Goal: Task Accomplishment & Management: Manage account settings

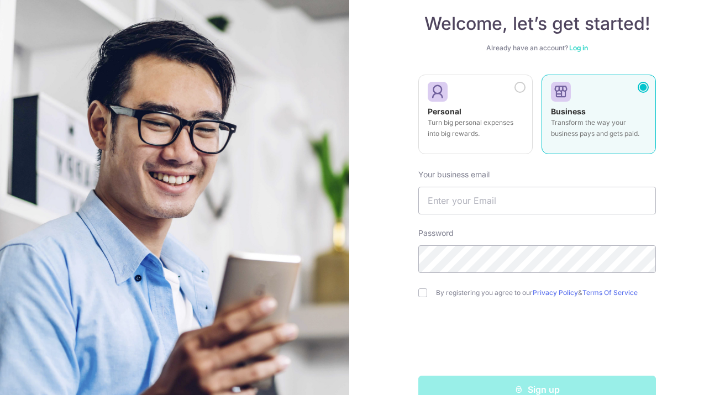
scroll to position [87, 0]
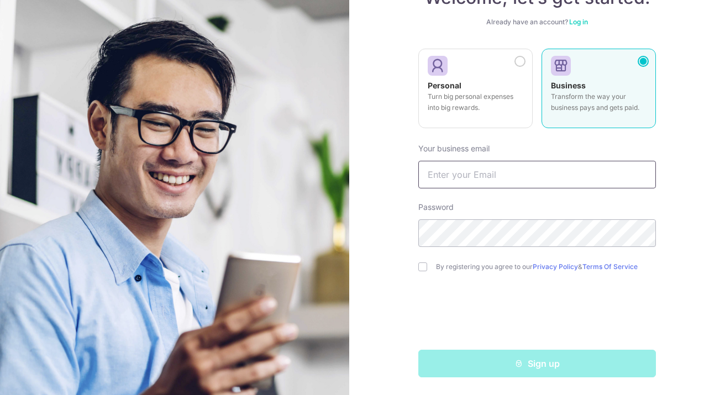
click at [462, 173] on input "text" at bounding box center [536, 175] width 237 height 28
type input "faye.wang@diginut.com"
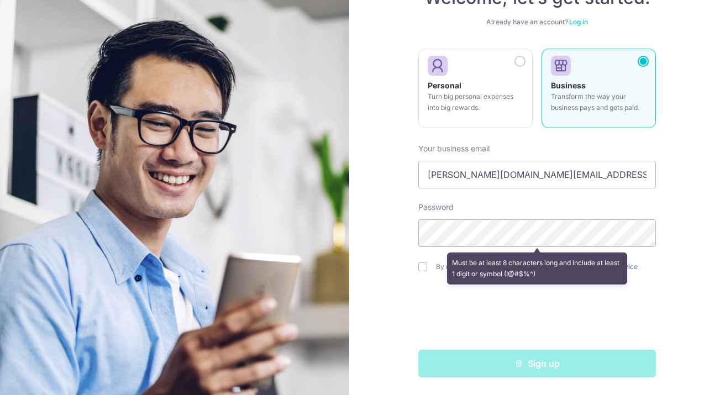
click at [413, 243] on div "Welcome, let’s get started! Already have an account? Log in Personal Turn big p…" at bounding box center [537, 197] width 376 height 395
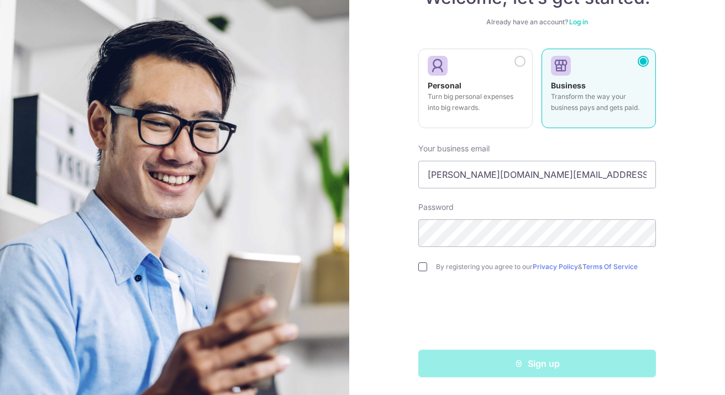
click at [424, 266] on input "checkbox" at bounding box center [422, 266] width 9 height 9
checkbox input "true"
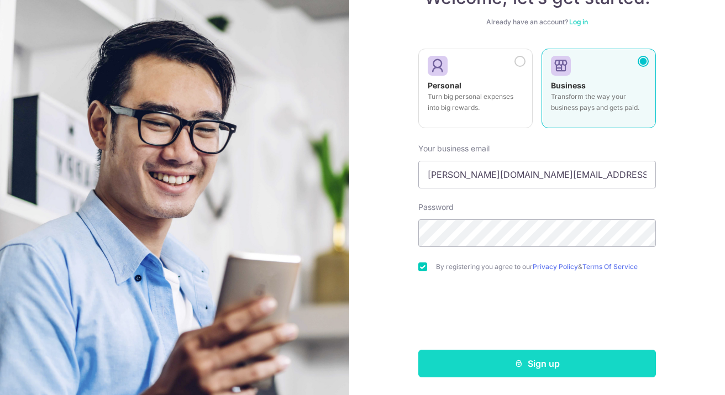
click at [513, 366] on button "Sign up" at bounding box center [536, 364] width 237 height 28
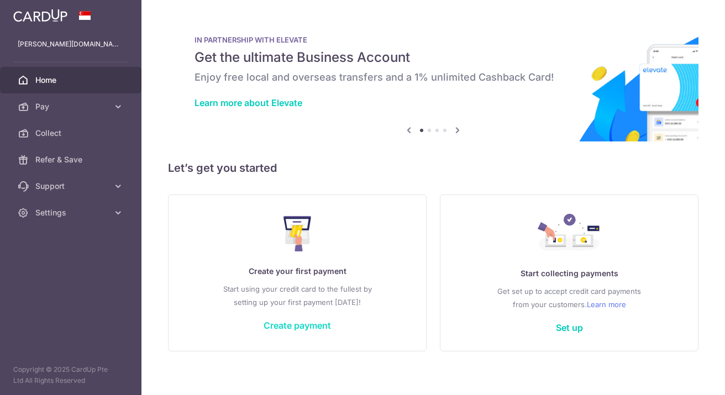
click at [283, 320] on link "Create payment" at bounding box center [296, 325] width 67 height 11
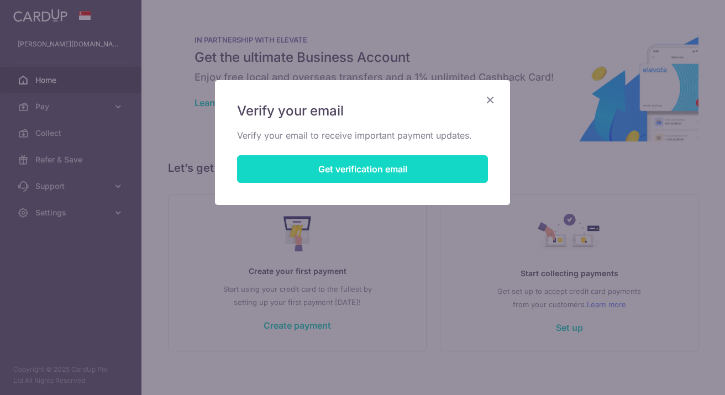
click at [363, 172] on button "Get verification email" at bounding box center [362, 169] width 251 height 28
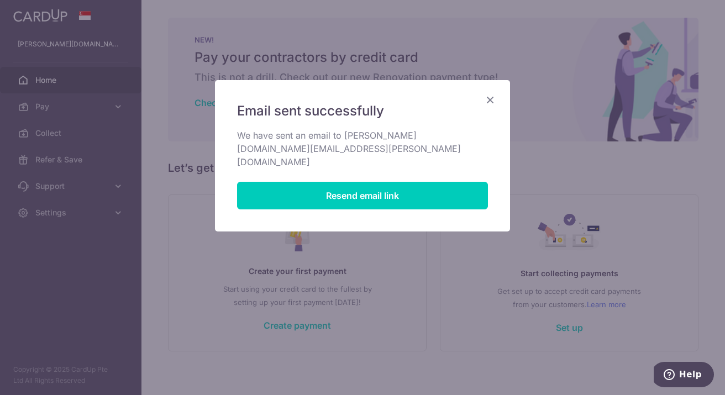
click at [493, 96] on icon "Close" at bounding box center [489, 100] width 13 height 14
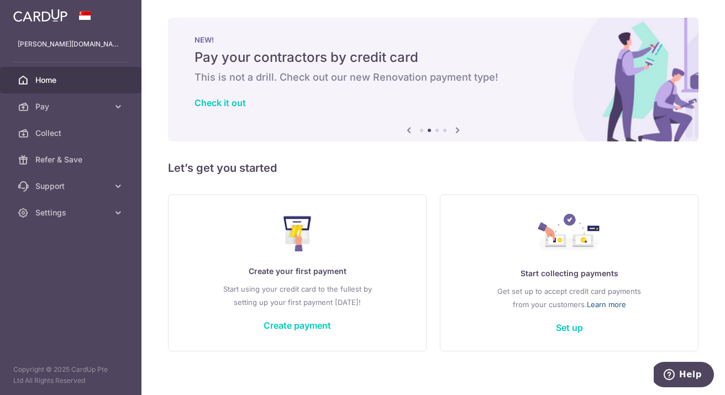
scroll to position [8, 0]
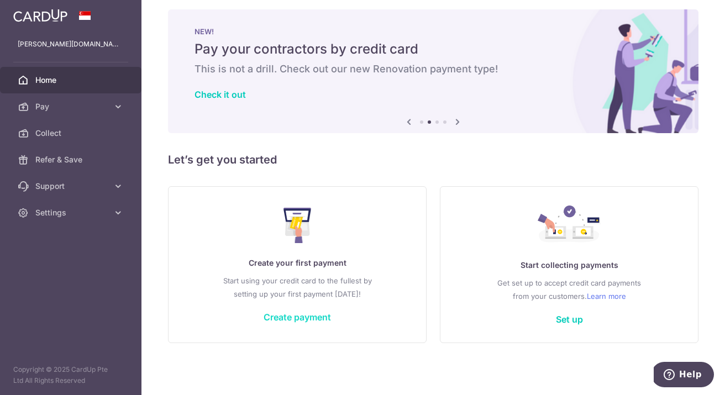
click at [299, 320] on link "Create payment" at bounding box center [296, 316] width 67 height 11
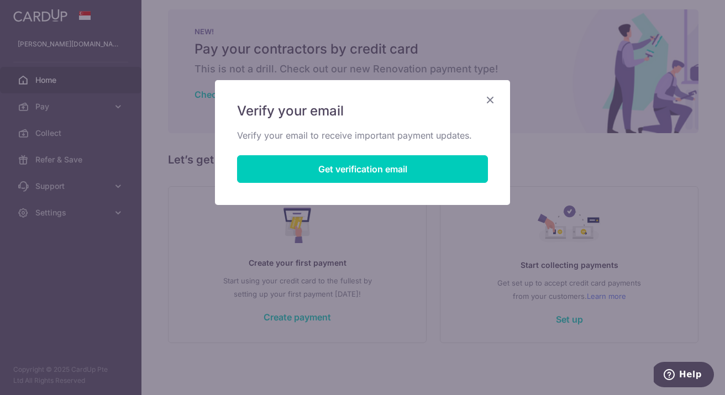
click at [490, 102] on icon "Close" at bounding box center [489, 100] width 13 height 14
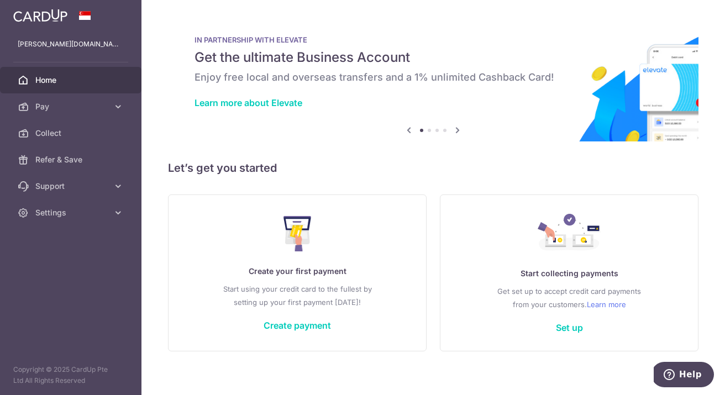
click at [292, 332] on div "Create your first payment Start using your credit card to the fullest by settin…" at bounding box center [297, 272] width 231 height 131
click at [288, 321] on link "Create payment" at bounding box center [296, 325] width 67 height 11
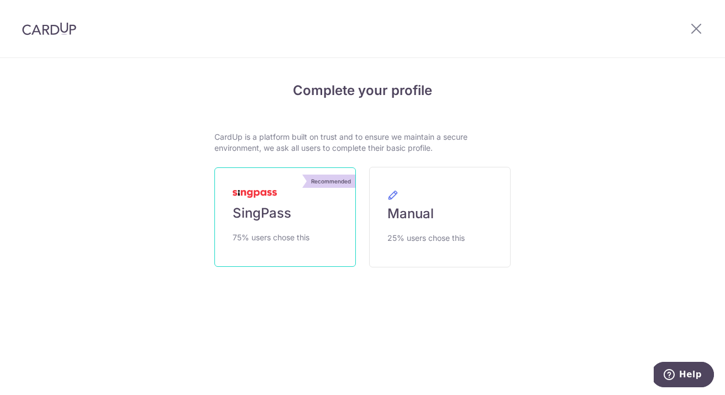
click at [261, 202] on link "Recommended SingPass 75% users chose this" at bounding box center [284, 216] width 141 height 99
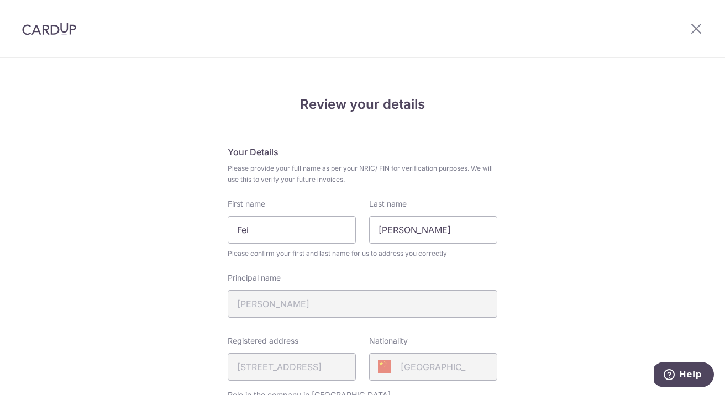
scroll to position [163, 0]
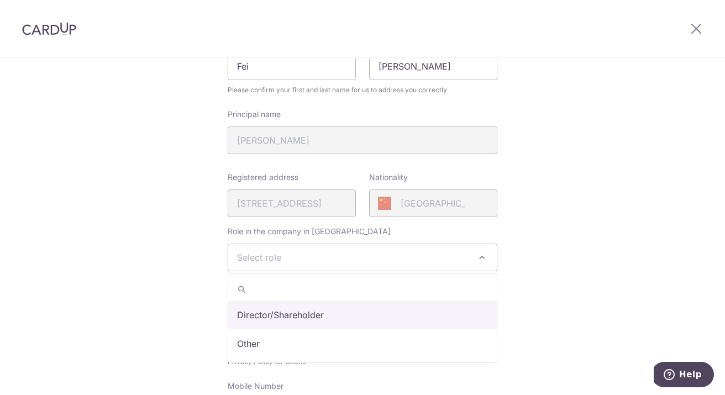
click at [430, 261] on span "Select role" at bounding box center [362, 257] width 268 height 27
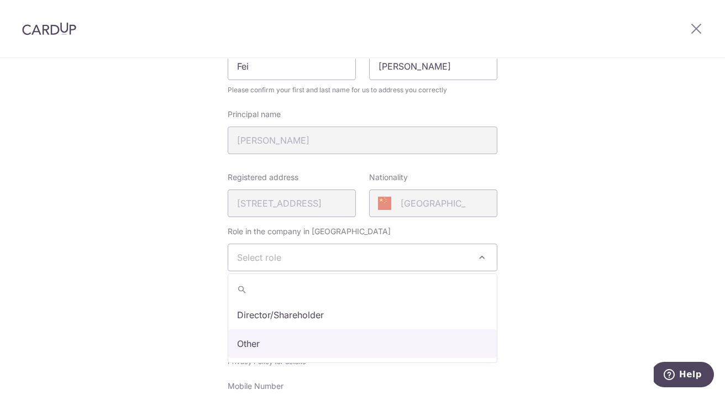
select select "other"
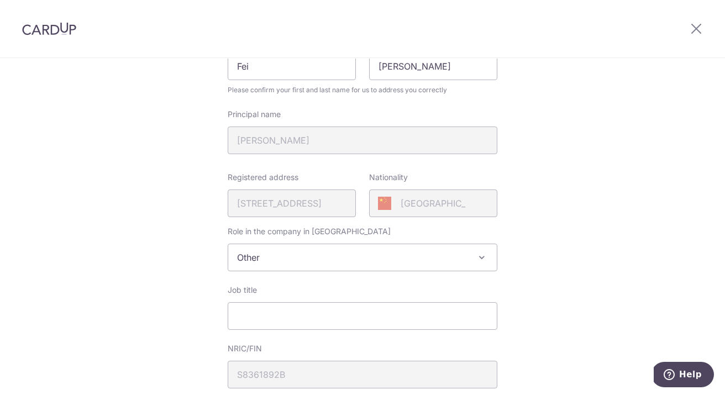
click at [580, 280] on div "Review your details Your Details Please provide your full name as per your NRIC…" at bounding box center [362, 385] width 725 height 980
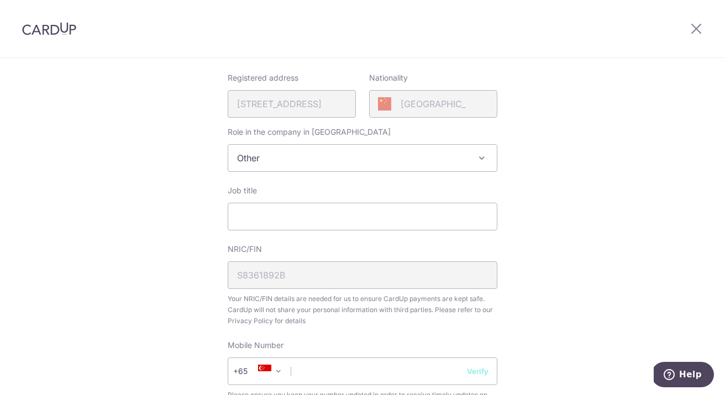
scroll to position [270, 0]
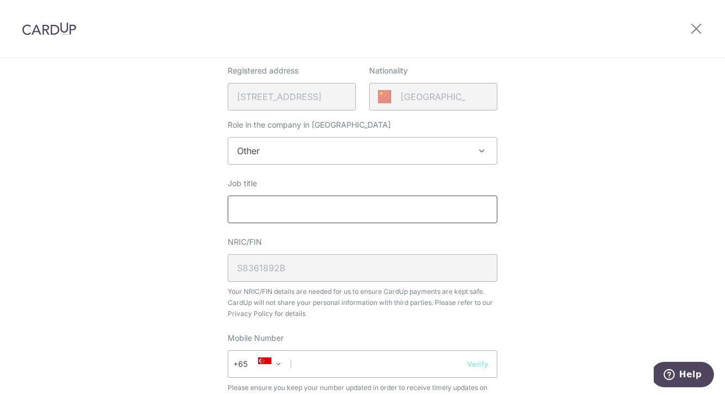
click at [388, 214] on input "Job title" at bounding box center [363, 210] width 270 height 28
type input "HR Department Head"
click at [645, 172] on div "Review your details Your Details Please provide your full name as per your NRIC…" at bounding box center [362, 278] width 725 height 980
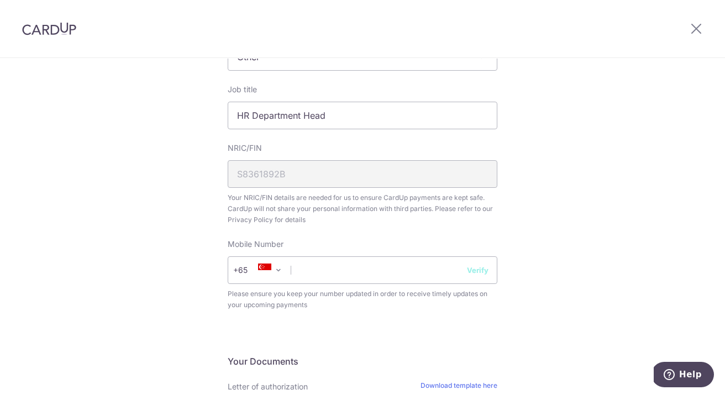
scroll to position [386, 0]
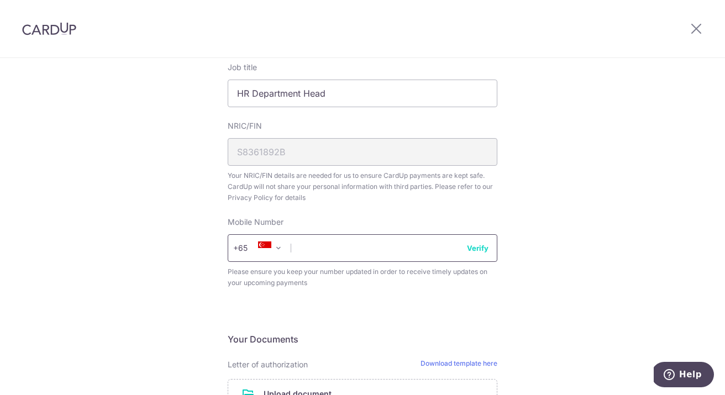
click at [390, 249] on input "text" at bounding box center [363, 248] width 270 height 28
type input "92375373"
click at [584, 241] on div "Review your details Your Details Please provide your full name as per your NRIC…" at bounding box center [362, 163] width 725 height 980
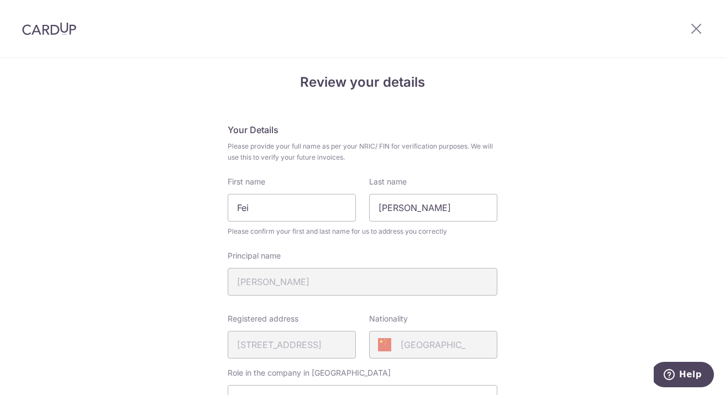
scroll to position [0, 0]
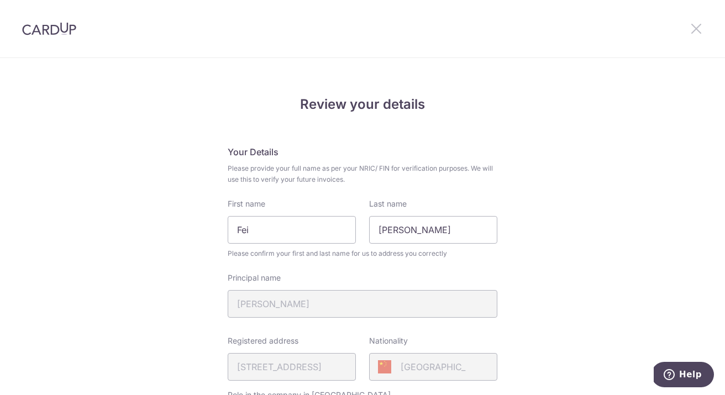
click at [691, 25] on icon at bounding box center [695, 29] width 13 height 14
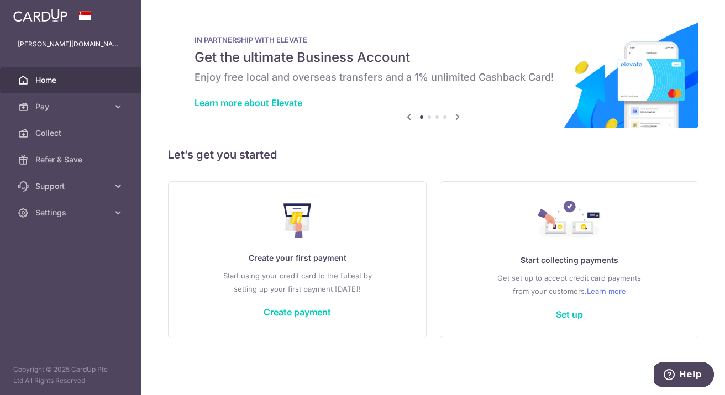
click at [457, 118] on icon at bounding box center [457, 117] width 13 height 14
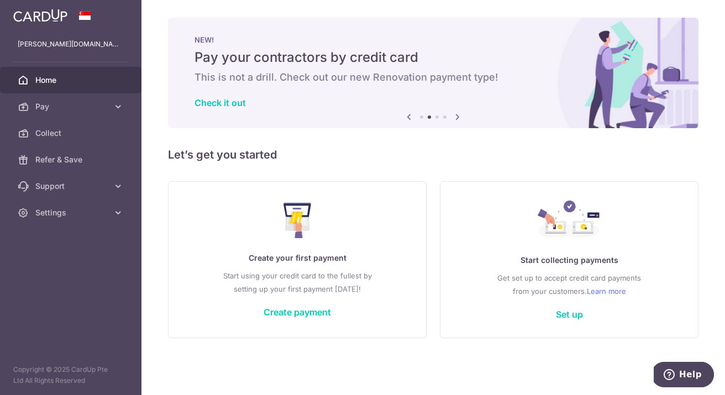
click at [457, 118] on icon at bounding box center [457, 117] width 13 height 14
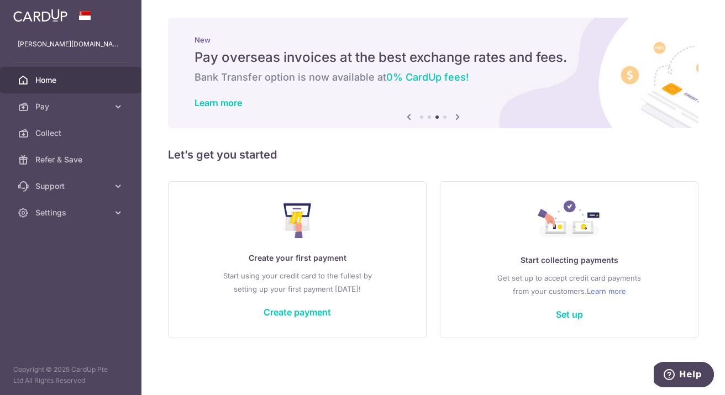
click at [457, 118] on icon at bounding box center [457, 117] width 13 height 14
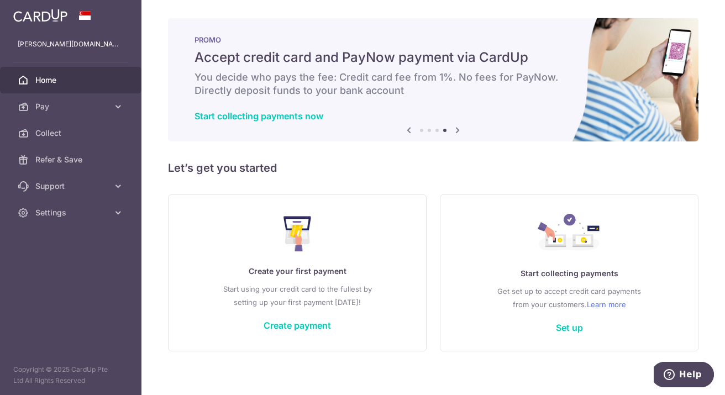
scroll to position [8, 0]
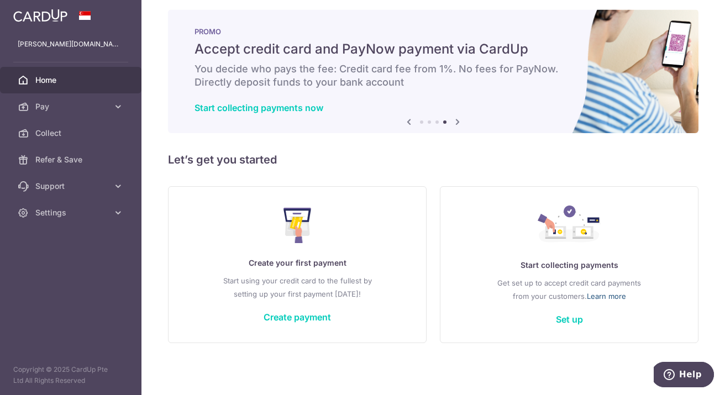
click at [610, 297] on link "Learn more" at bounding box center [606, 295] width 39 height 13
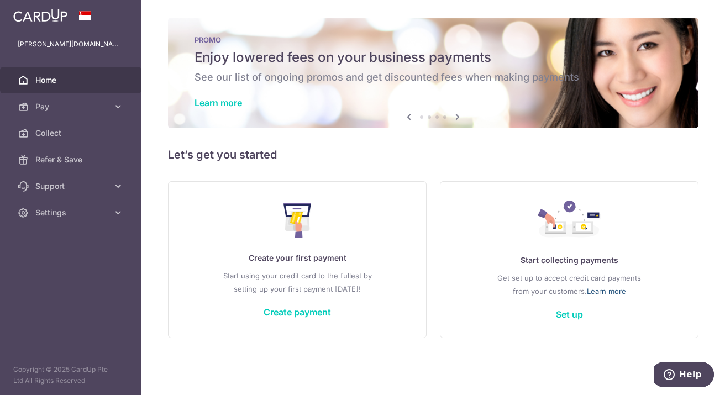
scroll to position [0, 0]
click at [300, 314] on link "Create payment" at bounding box center [296, 312] width 67 height 11
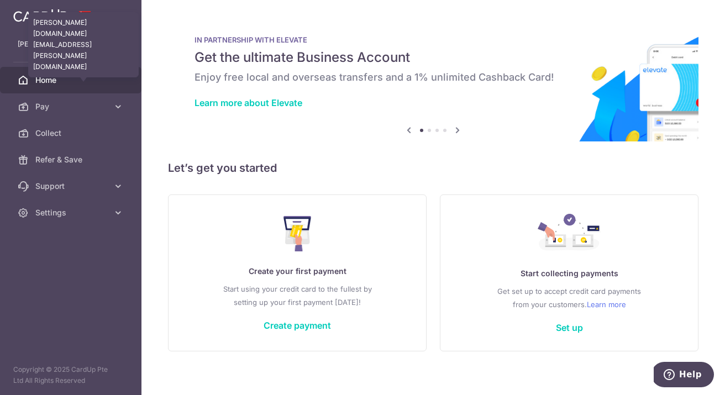
click at [41, 46] on p "[PERSON_NAME][DOMAIN_NAME][EMAIL_ADDRESS][PERSON_NAME][DOMAIN_NAME]" at bounding box center [71, 44] width 106 height 11
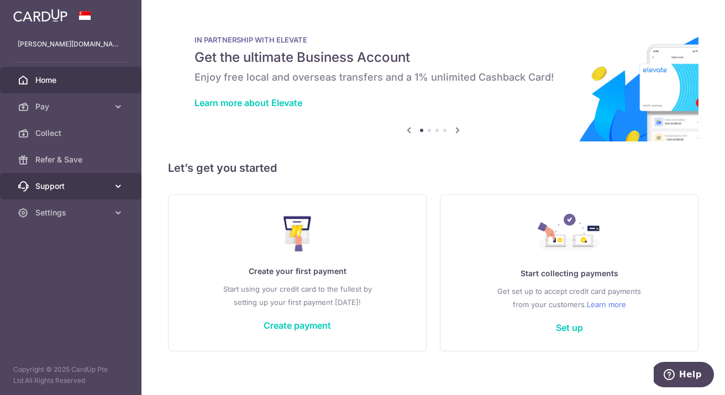
click at [119, 181] on icon at bounding box center [118, 186] width 11 height 11
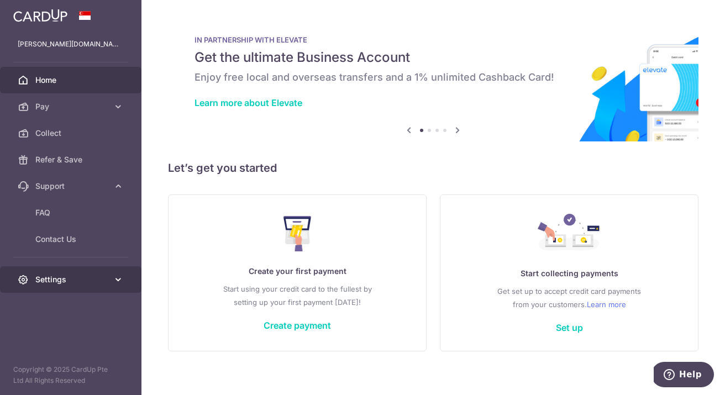
click at [114, 287] on link "Settings" at bounding box center [70, 279] width 141 height 27
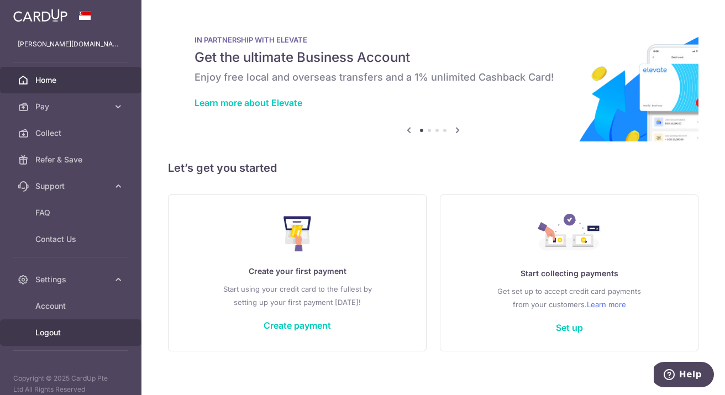
click at [53, 331] on span "Logout" at bounding box center [71, 332] width 73 height 11
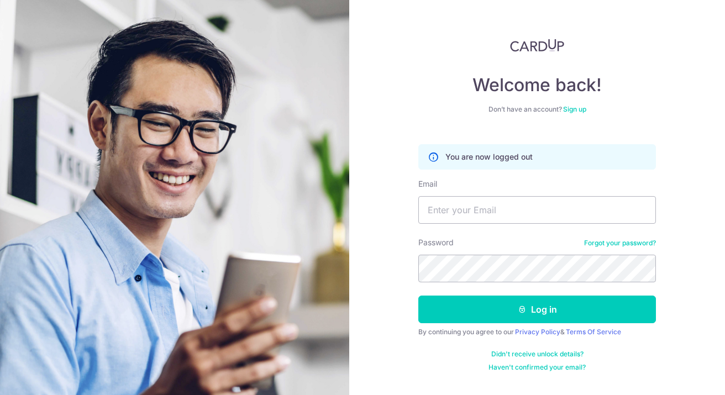
click at [576, 109] on link "Sign up" at bounding box center [574, 109] width 23 height 8
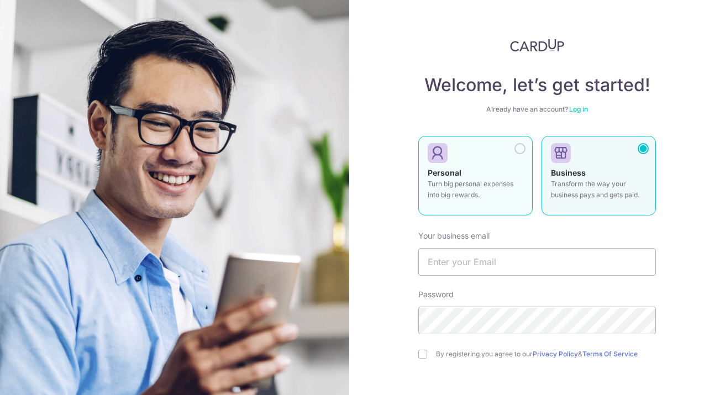
click at [517, 147] on div at bounding box center [519, 148] width 11 height 11
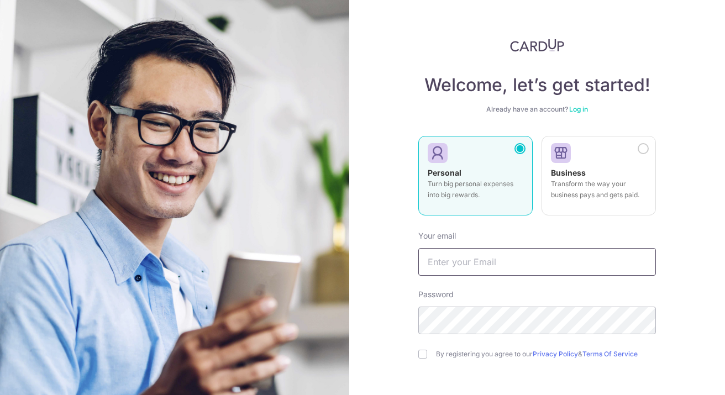
click at [488, 258] on input "text" at bounding box center [536, 262] width 237 height 28
type input "[EMAIL_ADDRESS][DOMAIN_NAME]"
click at [424, 353] on input "checkbox" at bounding box center [422, 354] width 9 height 9
checkbox input "true"
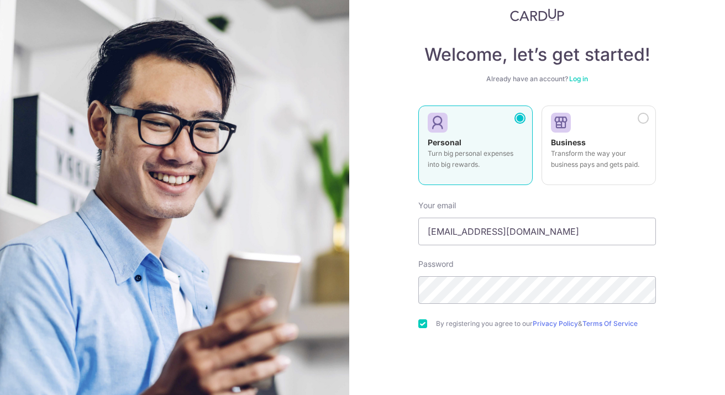
scroll to position [87, 0]
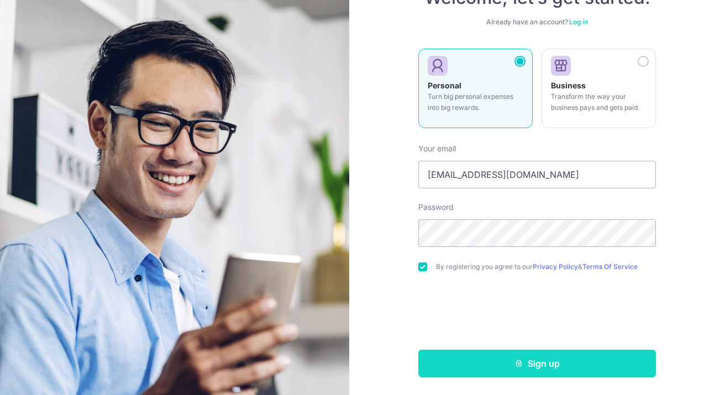
click at [500, 363] on button "Sign up" at bounding box center [536, 364] width 237 height 28
